Goal: Task Accomplishment & Management: Complete application form

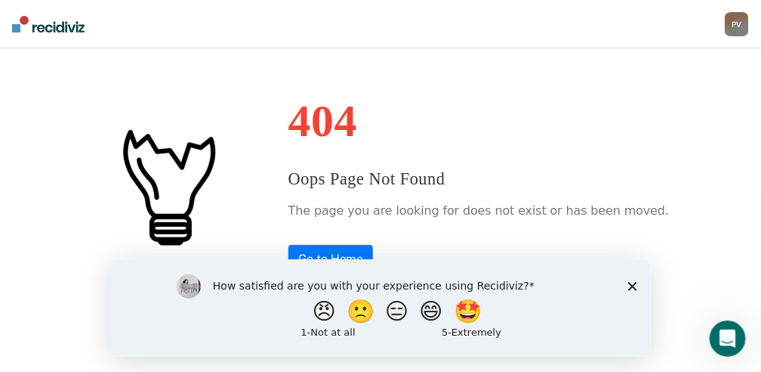
click at [631, 286] on icon "Close survey" at bounding box center [632, 285] width 9 height 9
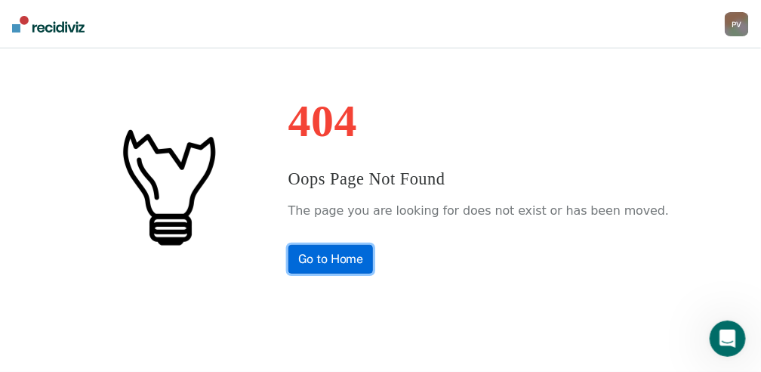
click at [362, 259] on link "Go to Home" at bounding box center [331, 259] width 85 height 29
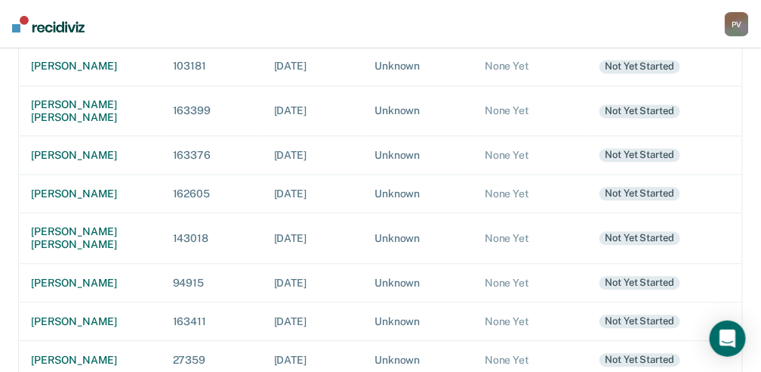
scroll to position [755, 0]
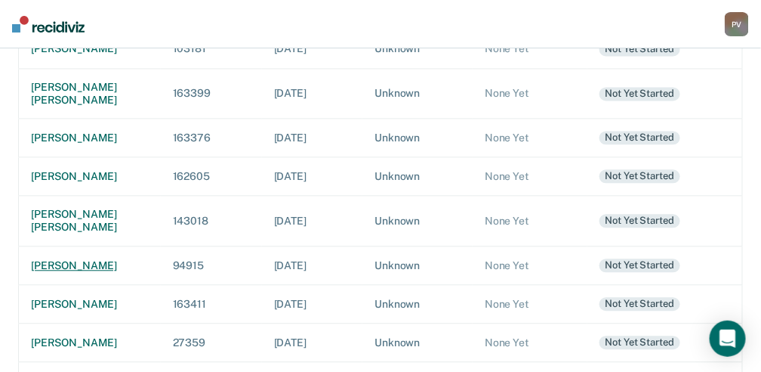
click at [73, 272] on div "[PERSON_NAME]" at bounding box center [90, 265] width 118 height 13
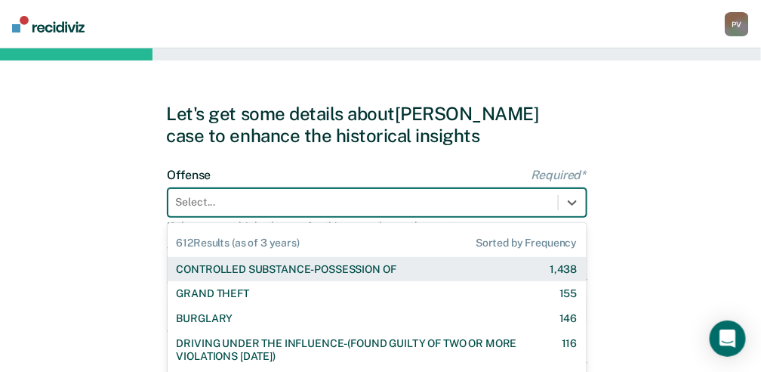
click at [221, 206] on div "612 results available. Use Up and Down to choose options, press Enter to select…" at bounding box center [377, 202] width 419 height 29
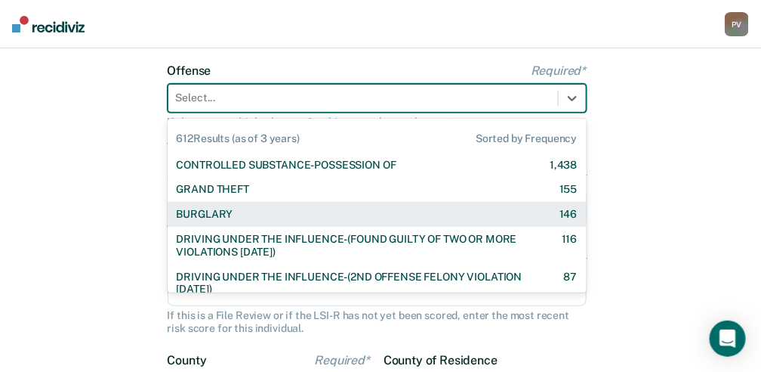
scroll to position [114, 0]
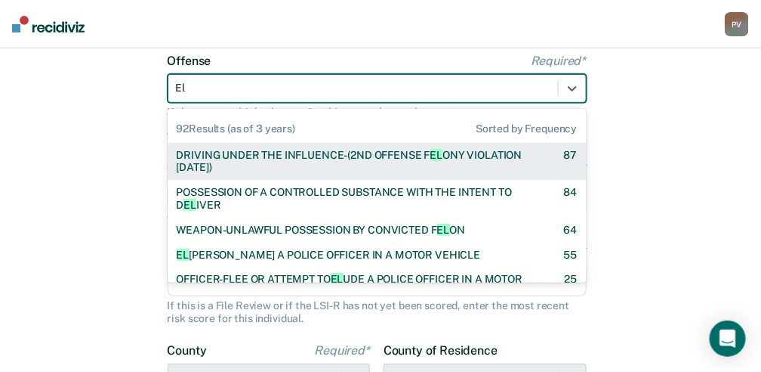
type input "Elu"
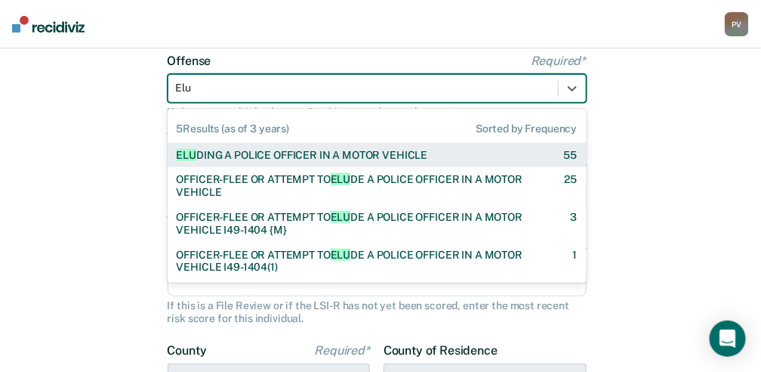
click at [254, 155] on div "ELU DING A POLICE OFFICER IN A MOTOR VEHICLE" at bounding box center [303, 155] width 252 height 13
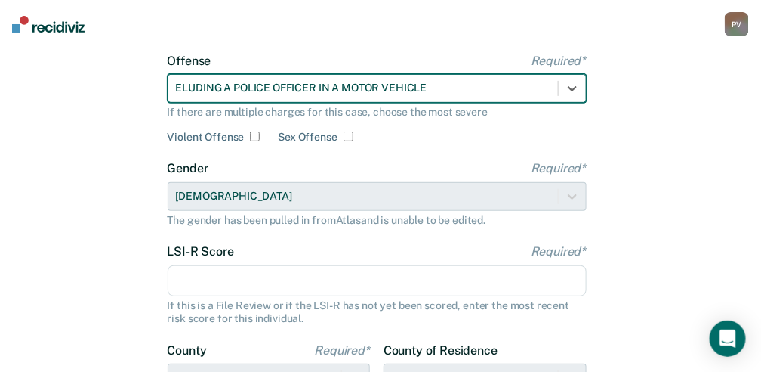
click at [227, 280] on input "LSI-R Score Required*" at bounding box center [377, 281] width 419 height 32
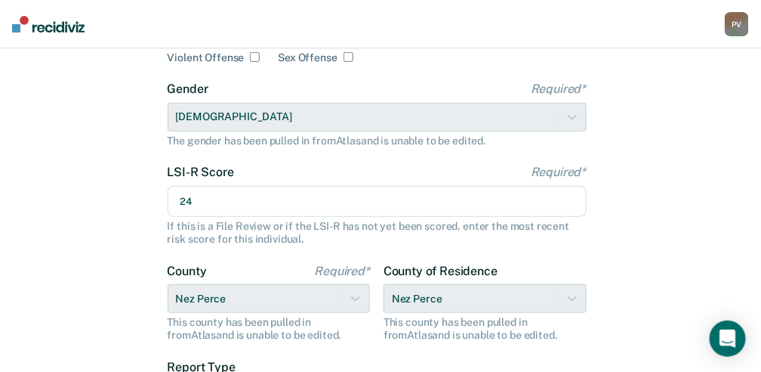
scroll to position [215, 0]
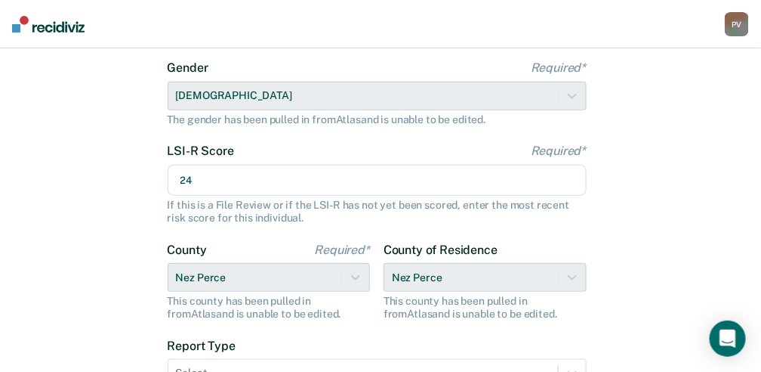
type input "24"
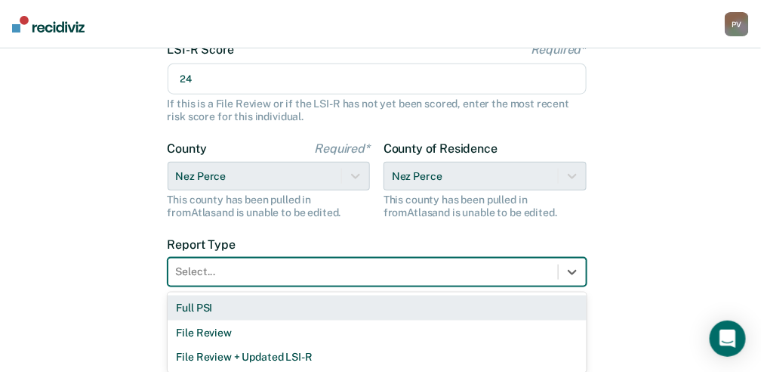
scroll to position [322, 0]
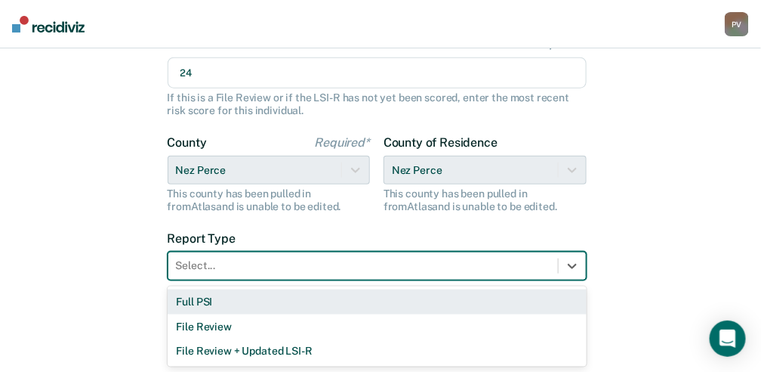
click at [289, 266] on div at bounding box center [363, 266] width 375 height 16
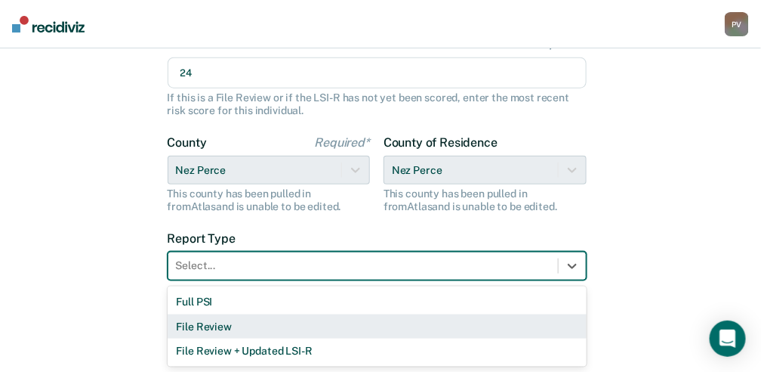
click at [227, 326] on div "File Review" at bounding box center [377, 326] width 419 height 25
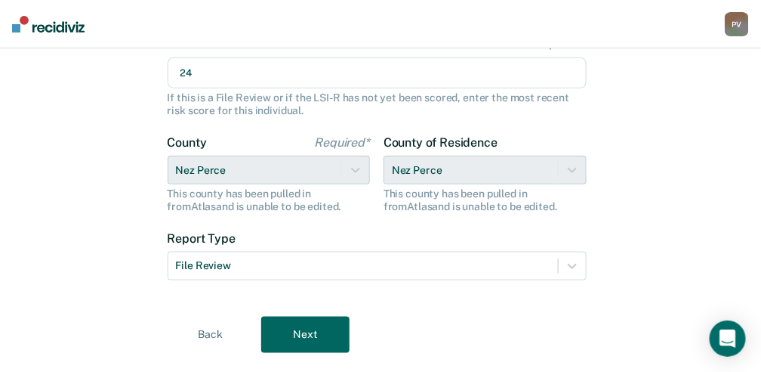
click at [305, 326] on button "Next" at bounding box center [305, 334] width 88 height 36
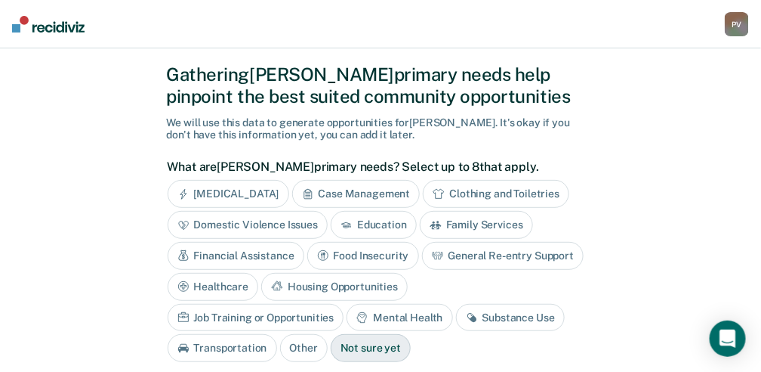
scroll to position [100, 0]
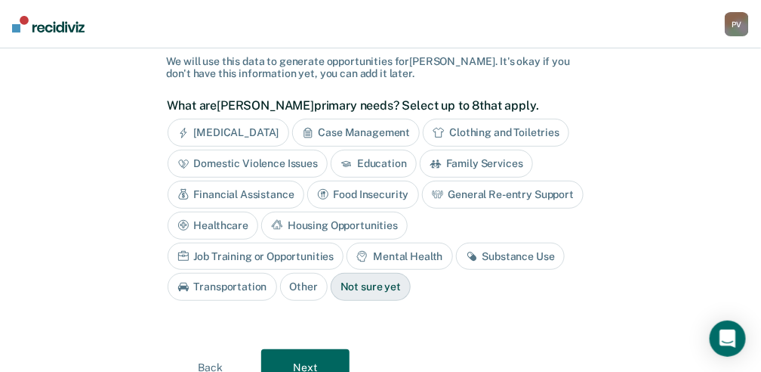
click at [331, 286] on div "Not sure yet" at bounding box center [371, 287] width 80 height 28
click at [284, 357] on button "Next" at bounding box center [305, 367] width 88 height 36
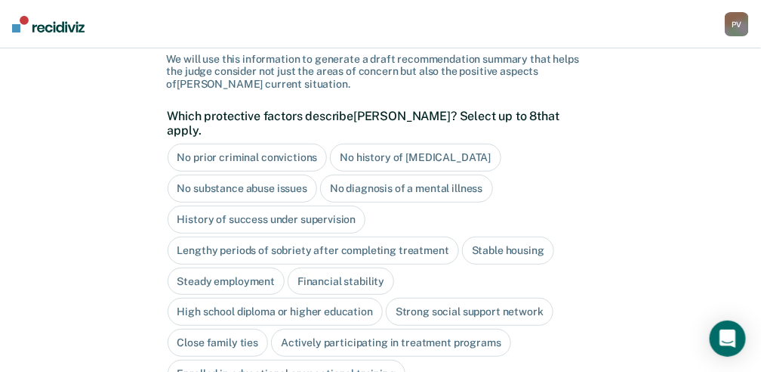
scroll to position [103, 0]
click at [503, 239] on div "Stable housing" at bounding box center [508, 250] width 92 height 28
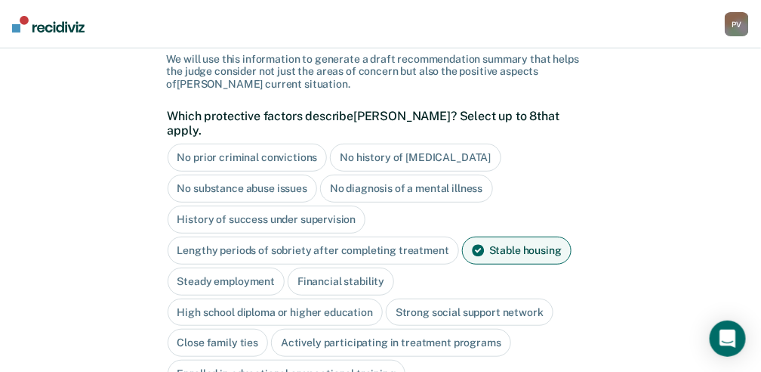
click at [234, 267] on div "Steady employment" at bounding box center [227, 281] width 118 height 28
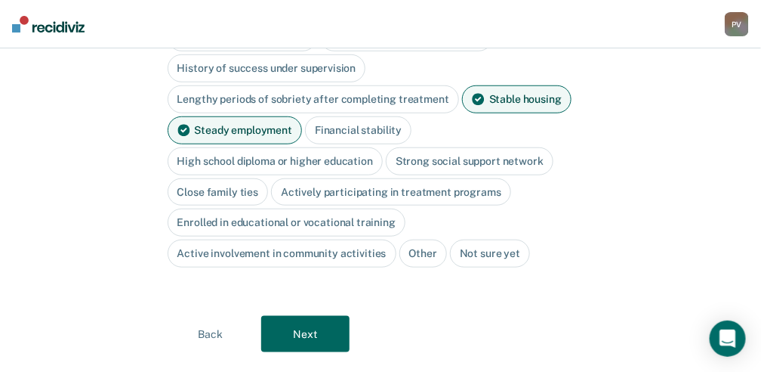
click at [331, 316] on button "Next" at bounding box center [305, 334] width 88 height 36
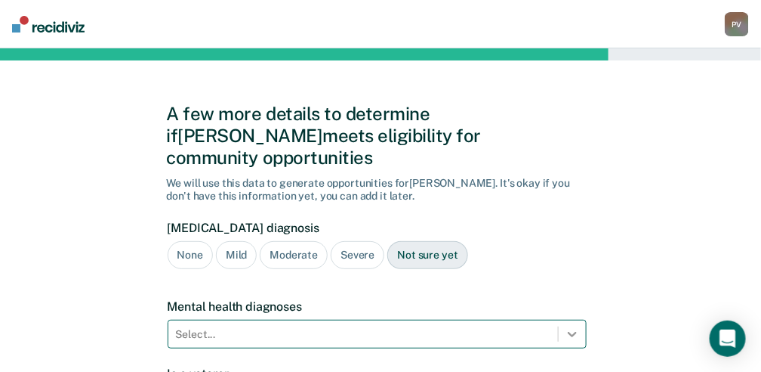
scroll to position [193, 0]
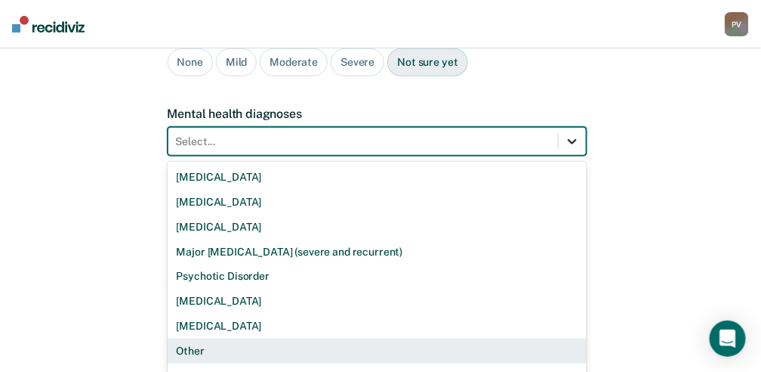
click at [571, 156] on div "9 results available. Use Up and Down to choose options, press Enter to select t…" at bounding box center [377, 141] width 419 height 29
click at [571, 338] on div "Other" at bounding box center [377, 350] width 419 height 25
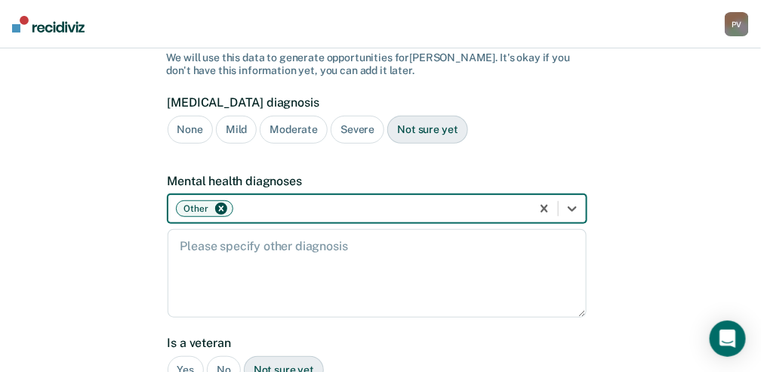
scroll to position [42, 0]
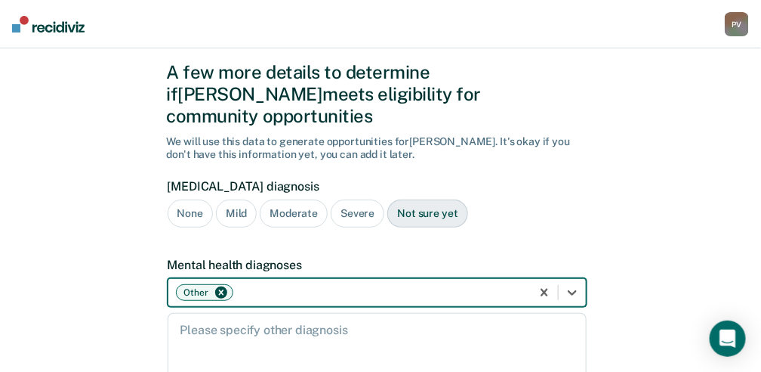
click at [219, 287] on icon "Remove Other" at bounding box center [221, 292] width 11 height 11
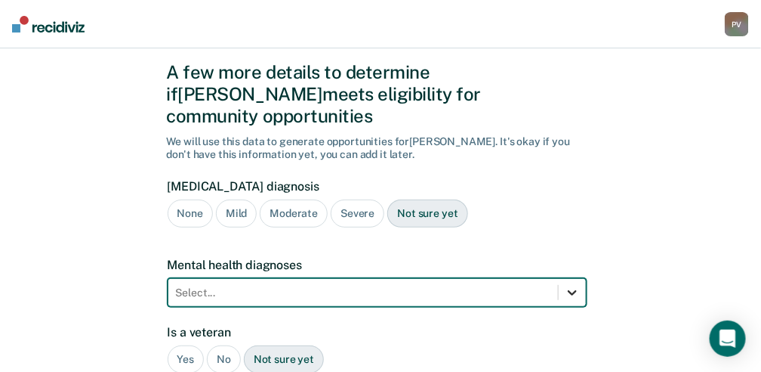
scroll to position [193, 0]
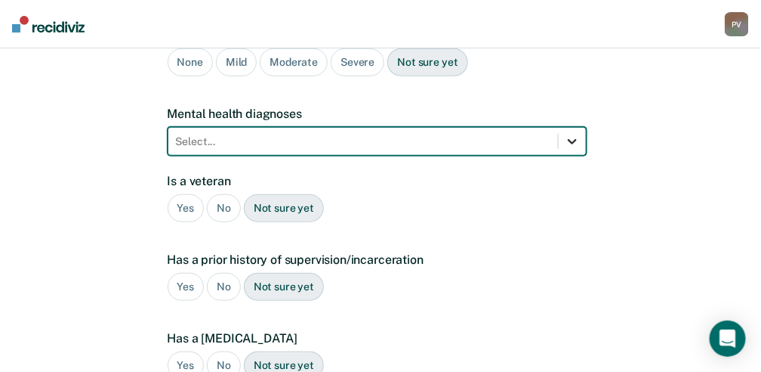
click at [570, 156] on div "option Other, deselected. Select..." at bounding box center [377, 141] width 419 height 29
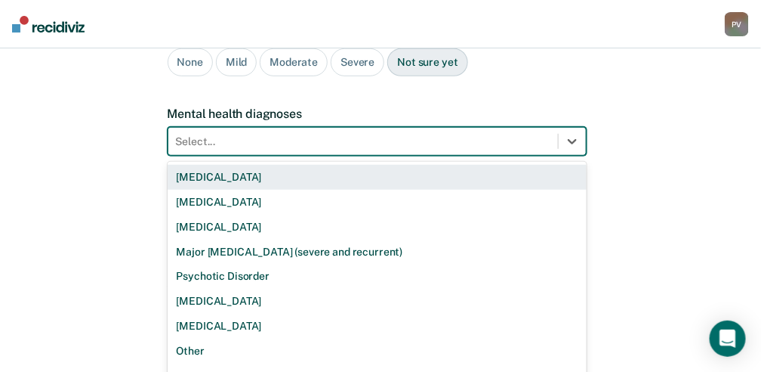
click at [412, 165] on div "[MEDICAL_DATA]" at bounding box center [377, 177] width 419 height 25
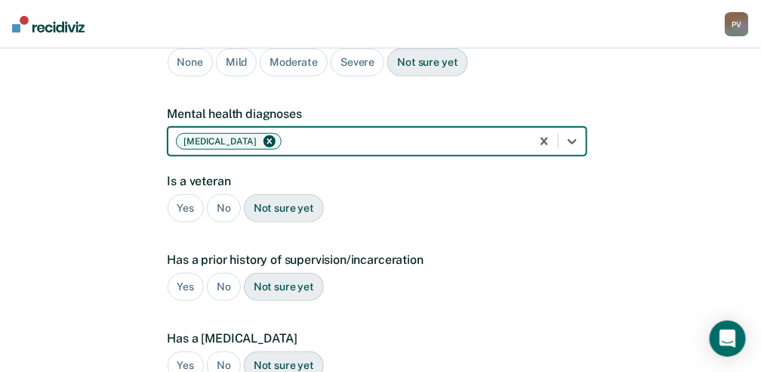
click at [212, 194] on div "No" at bounding box center [224, 208] width 34 height 28
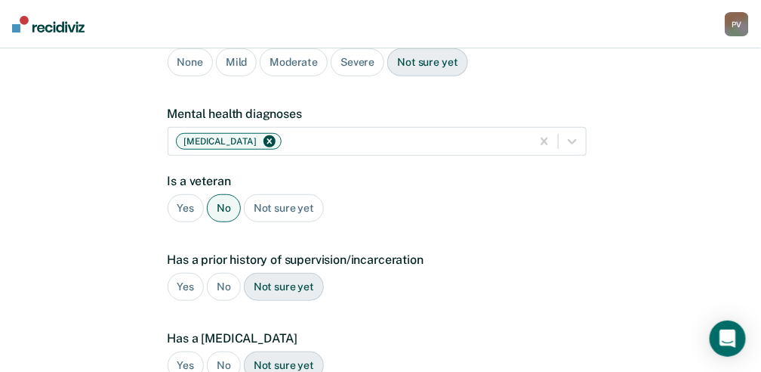
click at [183, 273] on div "Yes" at bounding box center [186, 287] width 37 height 28
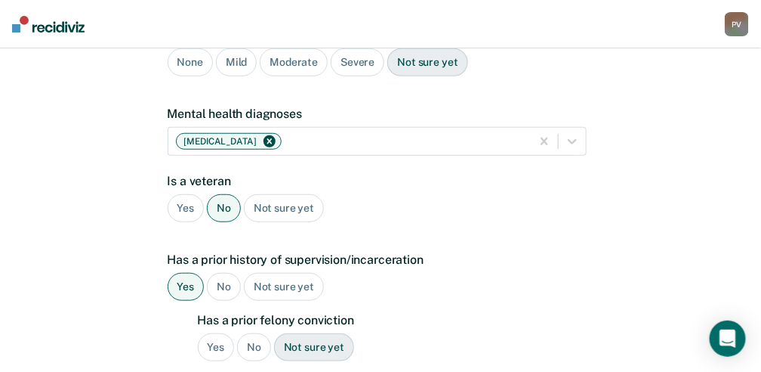
click at [208, 333] on div "Yes" at bounding box center [216, 347] width 37 height 28
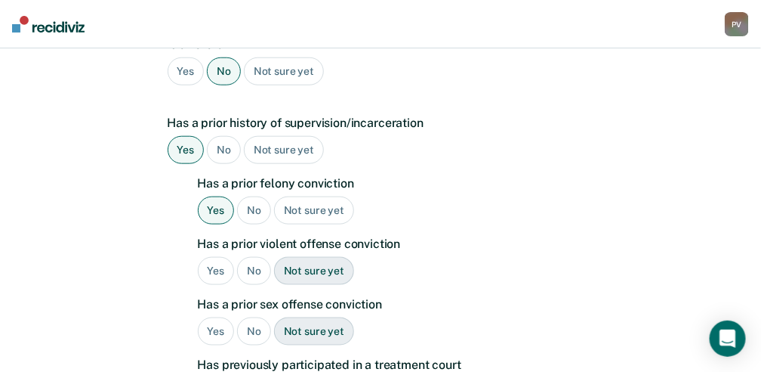
scroll to position [344, 0]
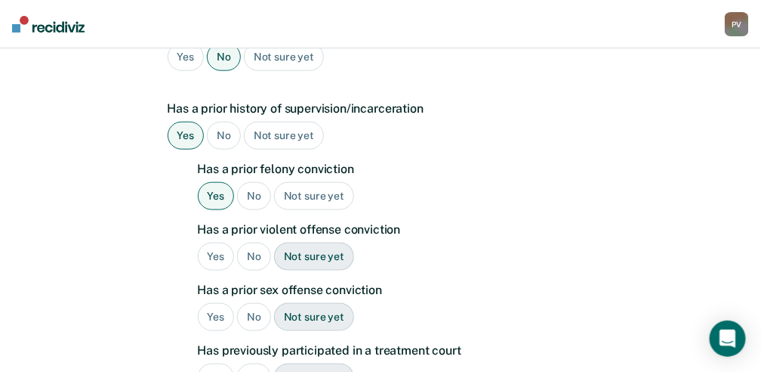
click at [255, 303] on div "No" at bounding box center [254, 317] width 34 height 28
click at [215, 363] on div "Yes" at bounding box center [216, 377] width 37 height 28
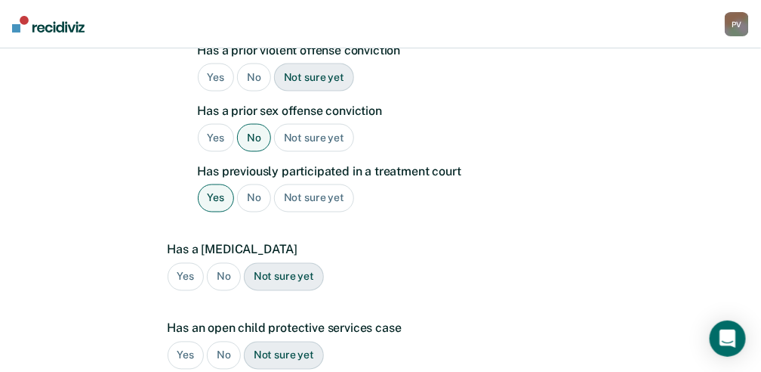
scroll to position [545, 0]
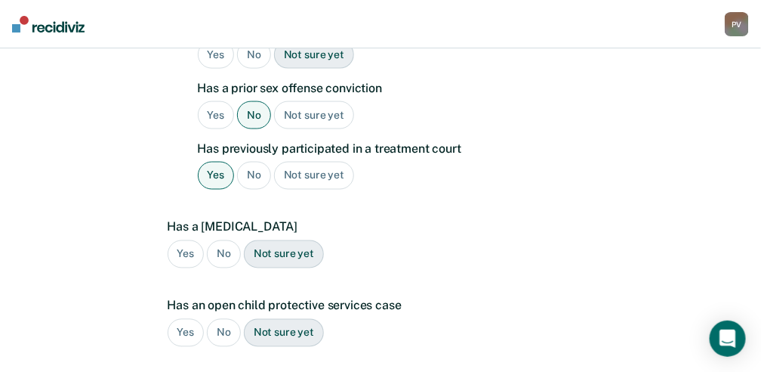
click at [267, 240] on div "Not sure yet" at bounding box center [284, 254] width 80 height 28
click at [287, 319] on div "Not sure yet" at bounding box center [284, 333] width 80 height 28
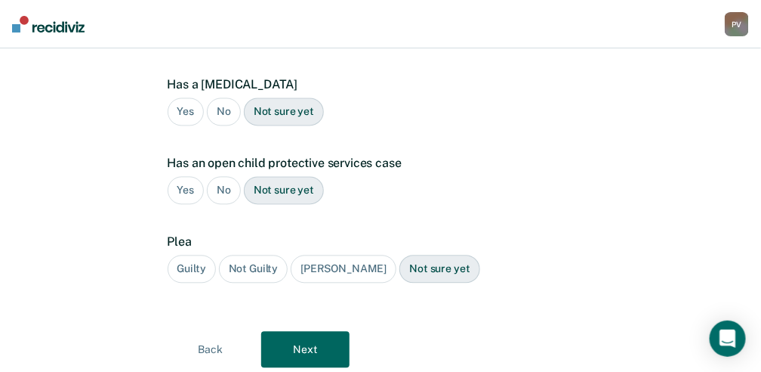
scroll to position [696, 0]
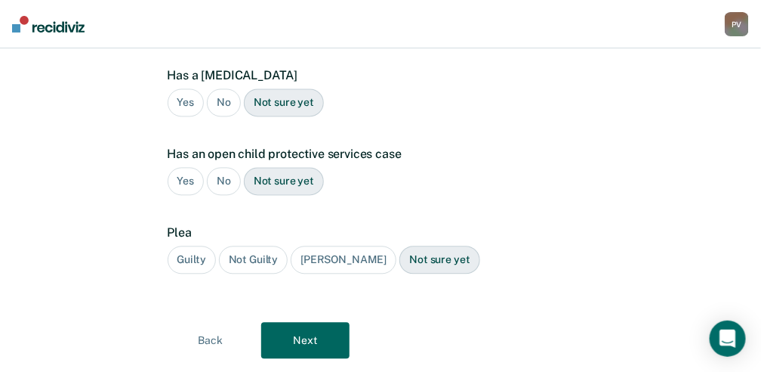
click at [183, 246] on div "Guilty" at bounding box center [192, 260] width 48 height 28
click at [307, 323] on button "Next" at bounding box center [305, 341] width 88 height 36
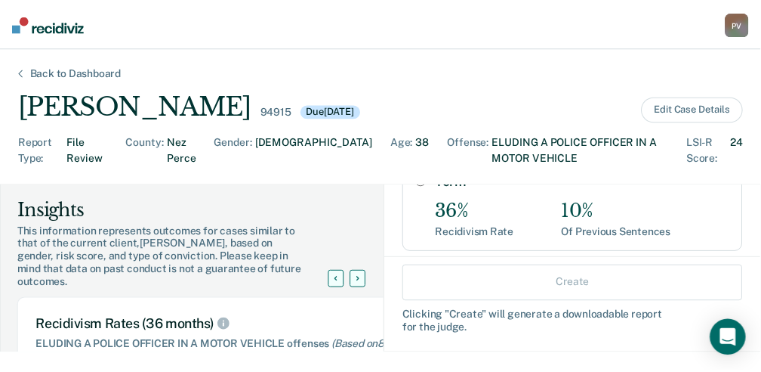
scroll to position [252, 0]
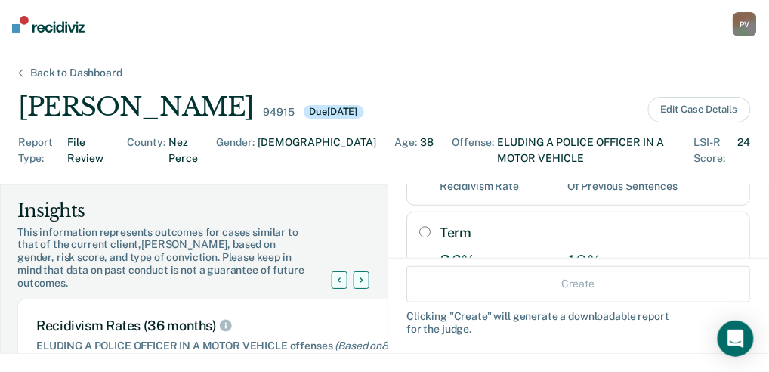
click at [419, 231] on input "Term" at bounding box center [424, 232] width 11 height 12
radio input "true"
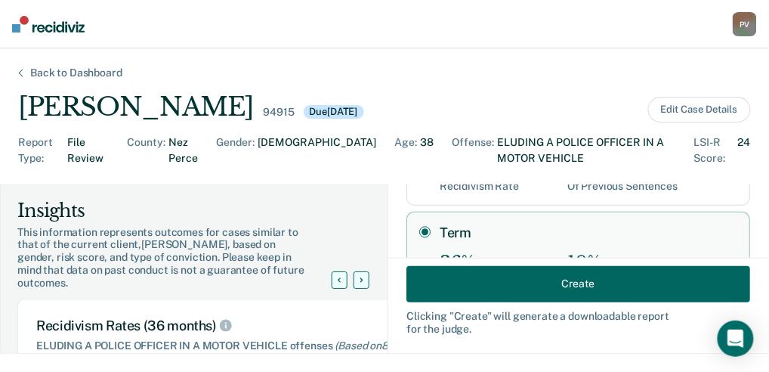
click at [540, 279] on button "Create" at bounding box center [578, 283] width 344 height 36
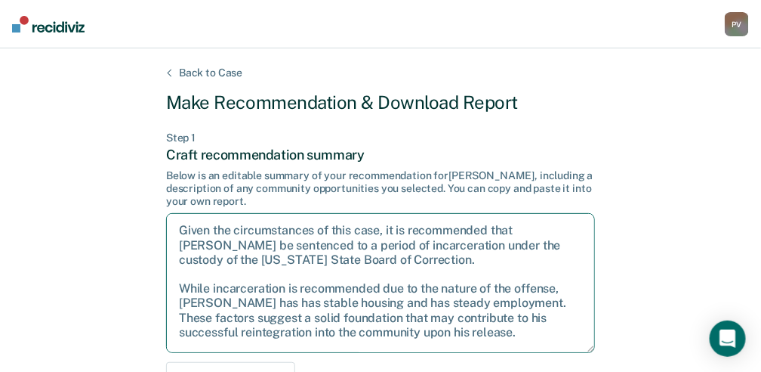
drag, startPoint x: 178, startPoint y: 228, endPoint x: 415, endPoint y: 255, distance: 238.7
click at [415, 255] on textarea "Given the circumstances of this case, it is recommended that Mr. Pointon be sen…" at bounding box center [380, 283] width 429 height 140
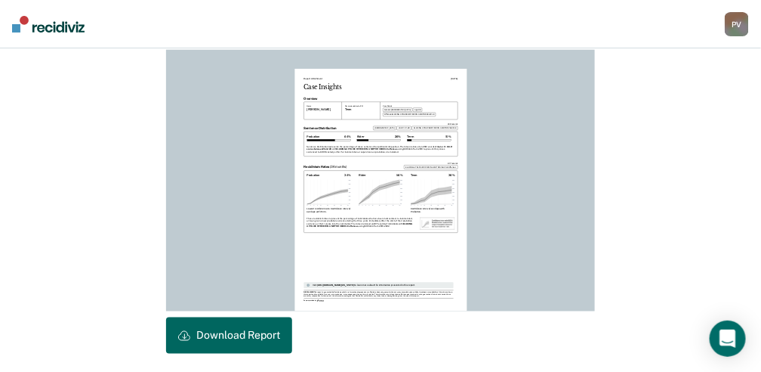
scroll to position [489, 0]
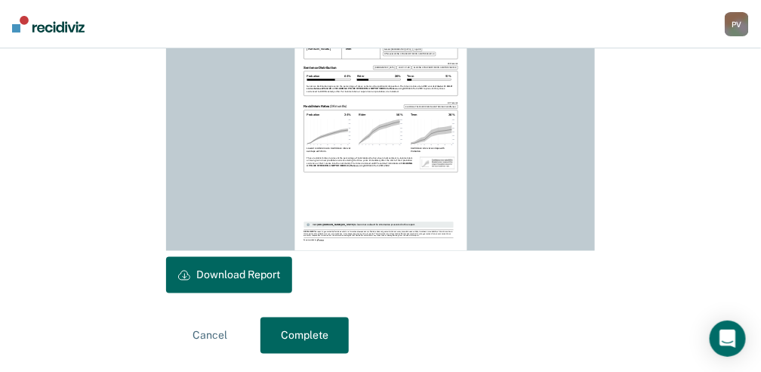
click at [254, 271] on button "Download Report" at bounding box center [229, 275] width 126 height 36
click at [245, 279] on button "Download Report" at bounding box center [229, 275] width 126 height 36
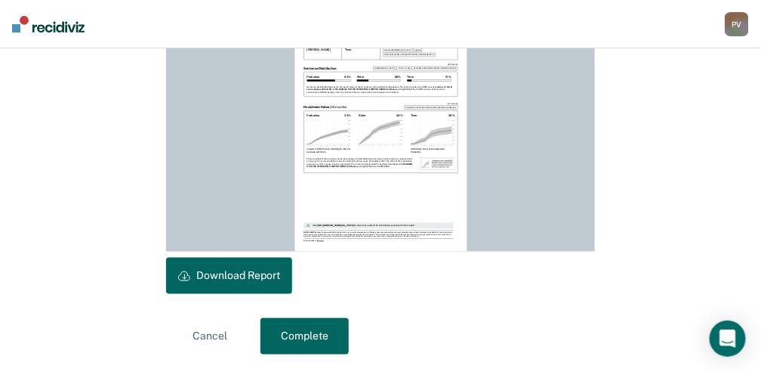
scroll to position [489, 0]
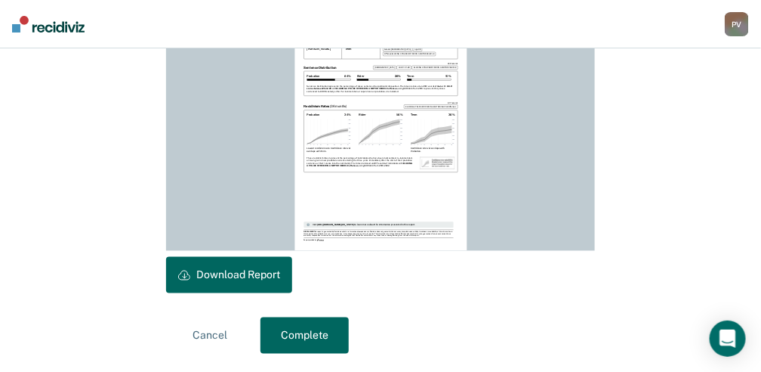
click at [185, 276] on icon at bounding box center [185, 276] width 0 height 5
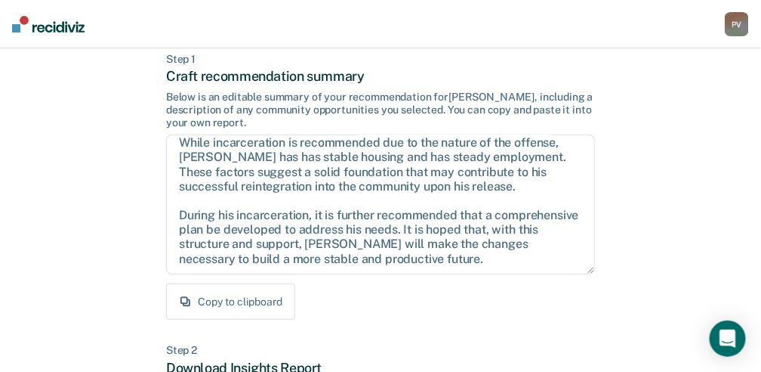
scroll to position [0, 0]
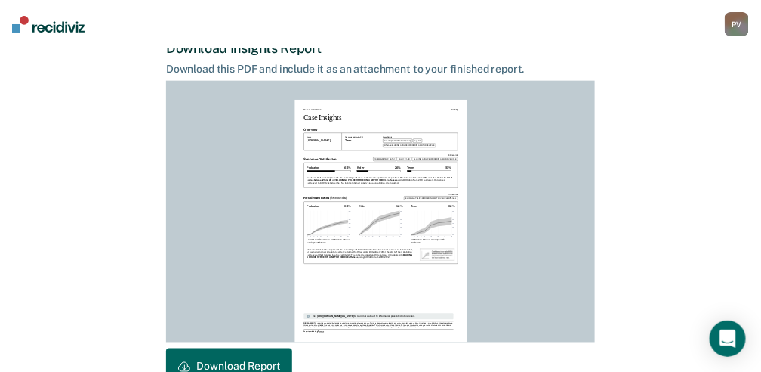
scroll to position [489, 0]
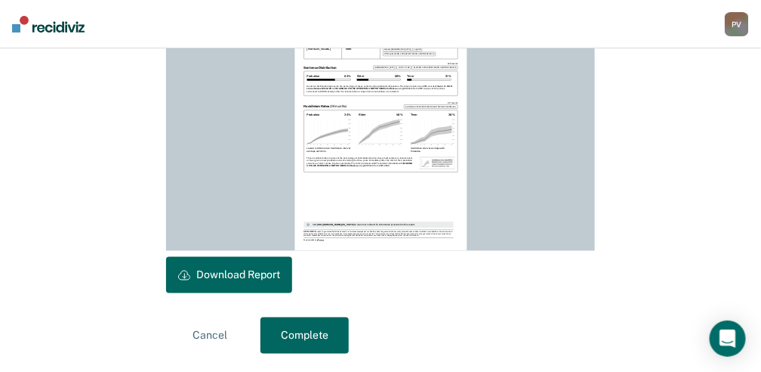
click at [296, 333] on button "Complete" at bounding box center [305, 335] width 88 height 36
